Goal: Task Accomplishment & Management: Manage account settings

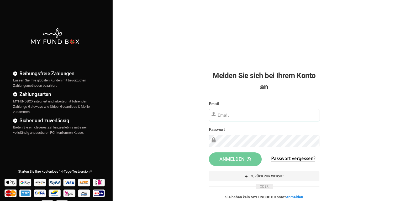
type input "[EMAIL_ADDRESS][DOMAIN_NAME]"
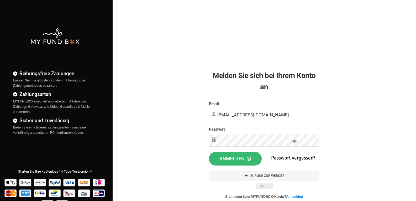
click at [240, 160] on button "Anmelden" at bounding box center [235, 159] width 53 height 14
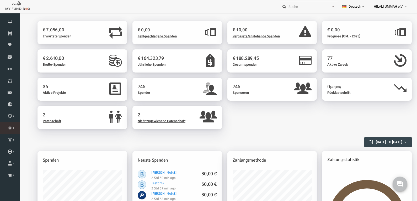
click at [0, 0] on icon at bounding box center [0, 0] width 0 height 0
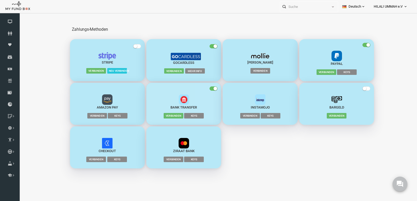
click at [205, 88] on span "button" at bounding box center [205, 88] width 8 height 4
click at [19, 16] on input "checkbox" at bounding box center [19, 16] width 0 height 0
drag, startPoint x: 359, startPoint y: 44, endPoint x: 342, endPoint y: 53, distance: 19.7
click at [359, 44] on small "button" at bounding box center [360, 45] width 4 height 4
click at [19, 16] on input "checkbox" at bounding box center [19, 16] width 0 height 0
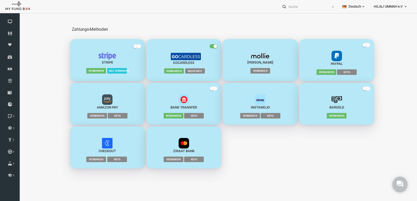
click at [360, 45] on span "button" at bounding box center [358, 45] width 8 height 4
click at [19, 16] on input "checkbox" at bounding box center [19, 16] width 0 height 0
click at [206, 89] on span "button" at bounding box center [205, 88] width 8 height 4
click at [19, 16] on input "checkbox" at bounding box center [19, 16] width 0 height 0
click at [0, 0] on icon at bounding box center [0, 0] width 0 height 0
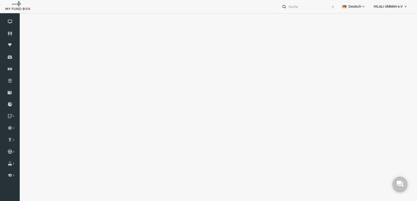
select select "100"
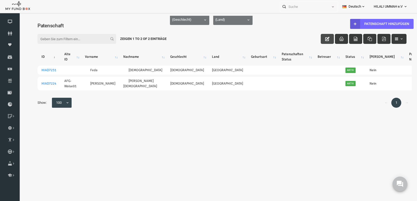
click at [321, 39] on icon "button" at bounding box center [319, 39] width 4 height 4
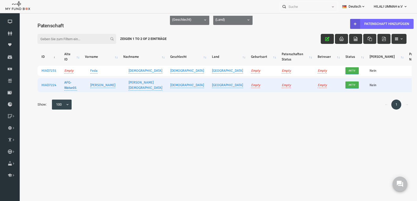
click at [65, 87] on link "AFG-Waise01" at bounding box center [62, 84] width 13 height 11
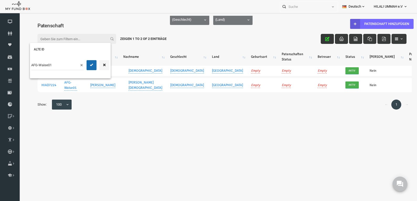
drag, startPoint x: 58, startPoint y: 64, endPoint x: -8, endPoint y: 64, distance: 65.8
click at [19, 64] on html "Spender nicht gefunden Patenschaft nicht gefunden Partner nicht gefunden !!!! B…" at bounding box center [214, 116] width 390 height 201
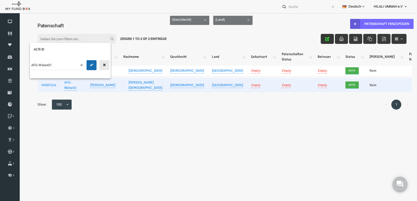
click at [97, 64] on icon "button" at bounding box center [96, 65] width 4 height 4
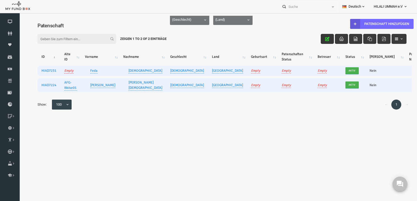
click at [63, 70] on link "Empty" at bounding box center [60, 71] width 9 height 6
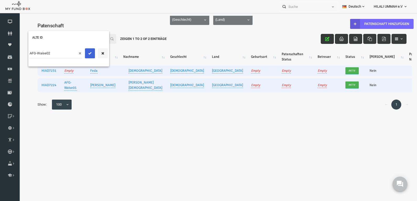
type input "AFG-Waise02"
click at [82, 51] on button "submit" at bounding box center [82, 53] width 10 height 10
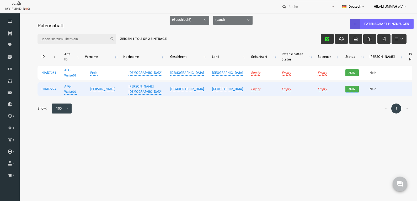
drag, startPoint x: 99, startPoint y: 151, endPoint x: 201, endPoint y: 116, distance: 108.0
click at [99, 150] on body "Spender nicht gefunden Patenschaft nicht gefunden Partner nicht gefunden !!!! B…" at bounding box center [214, 116] width 390 height 201
click at [321, 37] on button "button" at bounding box center [319, 39] width 13 height 10
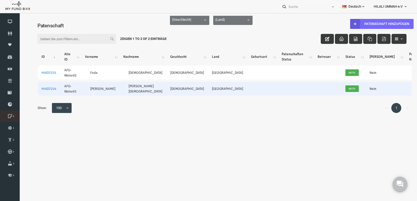
click at [0, 0] on link "Zweck hinzufügen" at bounding box center [0, 0] width 0 height 0
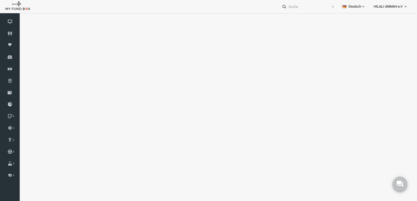
select select "100"
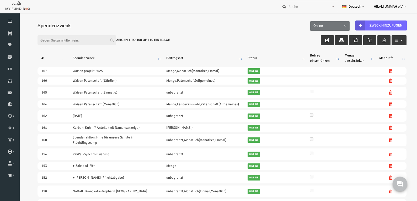
click at [65, 40] on input "Filter:" at bounding box center [68, 40] width 79 height 10
click at [0, 0] on icon at bounding box center [0, 0] width 0 height 0
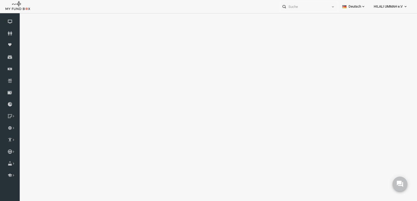
select select "100"
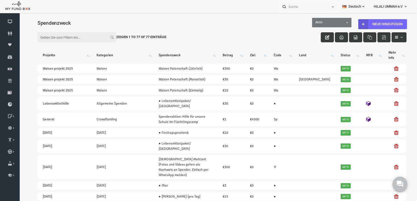
click at [64, 39] on input "Filter:" at bounding box center [68, 37] width 79 height 10
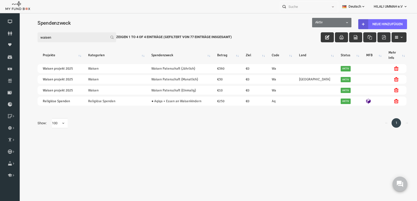
type input "waisen"
click at [0, 0] on link "Paten Liste" at bounding box center [0, 0] width 0 height 0
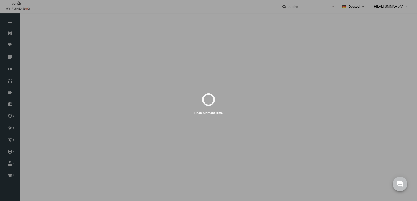
select select "100"
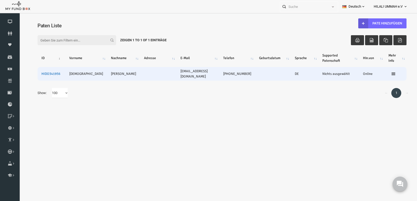
click at [45, 73] on link "HIDO341956" at bounding box center [42, 74] width 19 height 4
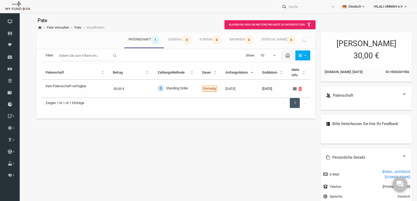
click at [299, 40] on span at bounding box center [298, 39] width 8 height 4
click at [19, 16] on input "checkbox" at bounding box center [19, 16] width 0 height 0
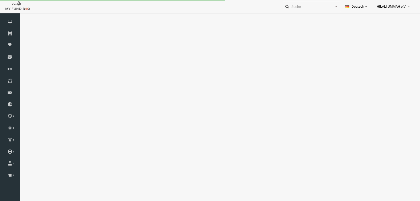
select select "100"
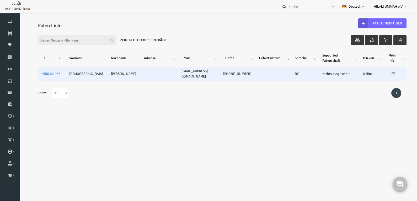
click at [42, 73] on link "HIDO341956" at bounding box center [42, 74] width 19 height 4
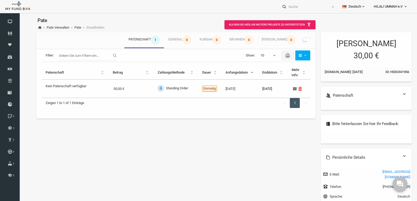
click at [158, 145] on div "Meine Beiträge Patenschaft 1 General 0 Kurban 0 Brunnen 0 Schüler 0 Filter: Sho…" at bounding box center [214, 139] width 385 height 218
click at [0, 0] on icon at bounding box center [0, 0] width 0 height 0
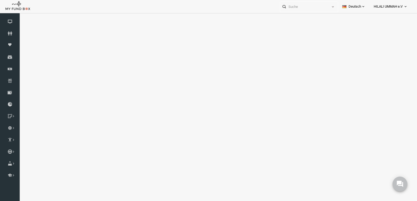
select select "100"
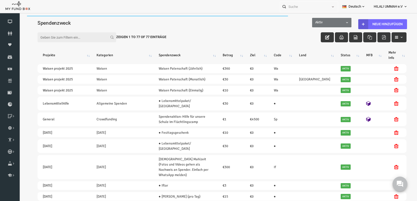
click at [57, 37] on input "Filter:" at bounding box center [68, 37] width 79 height 10
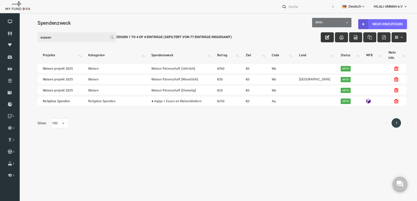
type input "waisen"
click at [318, 36] on icon "button" at bounding box center [319, 37] width 4 height 4
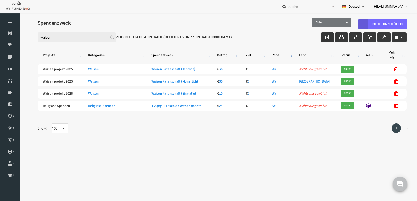
click at [318, 35] on icon "button" at bounding box center [319, 37] width 4 height 4
click at [0, 0] on link "Zweck hinzufügen" at bounding box center [0, 0] width 0 height 0
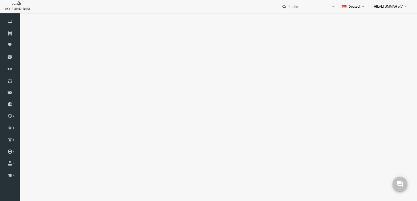
select select "100"
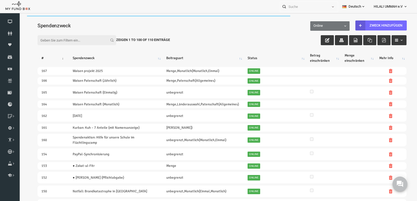
click at [79, 43] on input "Filter:" at bounding box center [68, 40] width 79 height 10
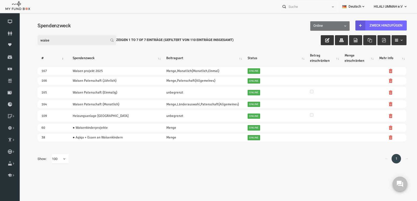
type input "waise"
drag, startPoint x: 316, startPoint y: 40, endPoint x: 315, endPoint y: 43, distance: 3.8
click at [317, 40] on icon "button" at bounding box center [319, 40] width 4 height 4
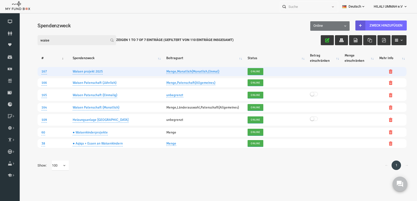
click at [382, 71] on icon at bounding box center [382, 71] width 4 height 4
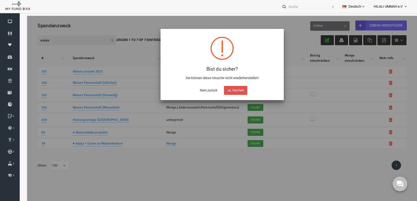
click at [225, 89] on button "Ja, löschen" at bounding box center [227, 90] width 23 height 9
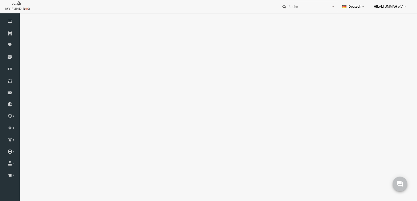
select select "100"
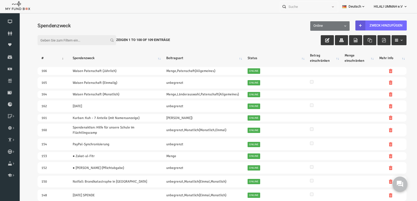
click at [65, 41] on input "Filter:" at bounding box center [68, 40] width 79 height 10
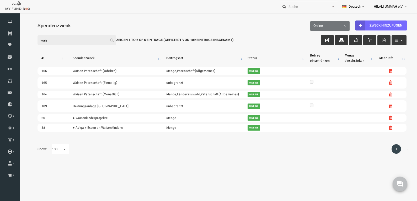
type input "wais"
